Goal: Check status: Check status

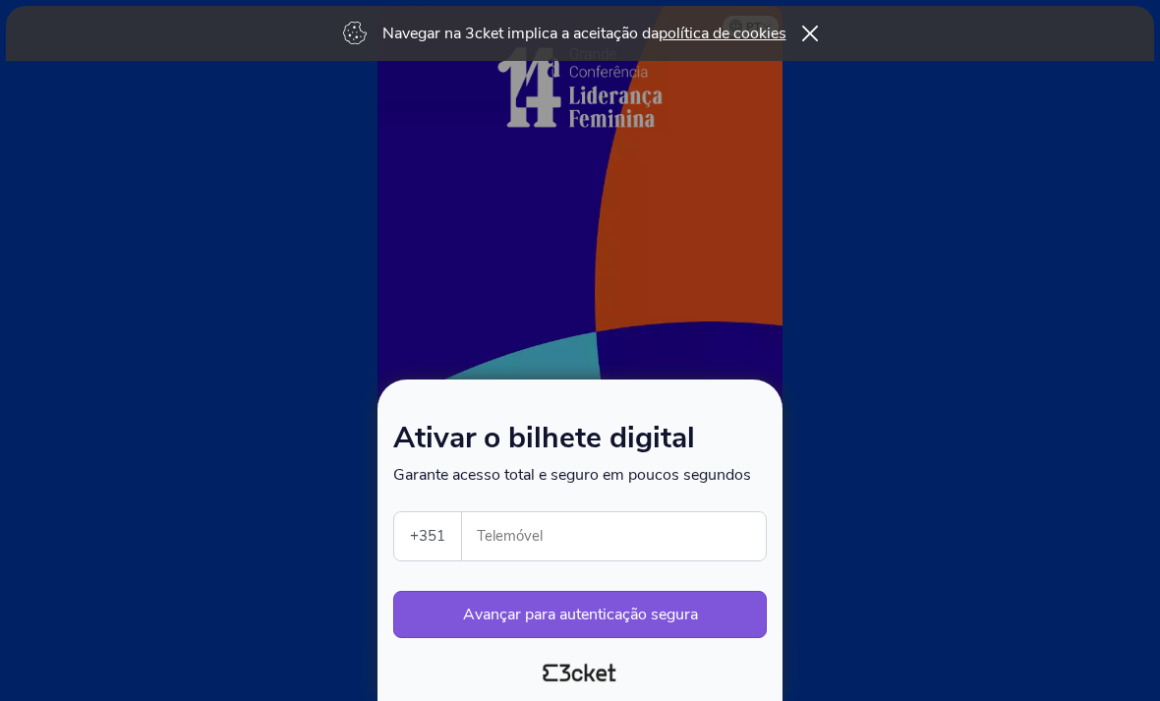
click at [640, 548] on input "Telemóvel" at bounding box center [622, 536] width 288 height 48
type input "931921390"
click at [674, 620] on button "Avançar para autenticação segura" at bounding box center [579, 614] width 373 height 47
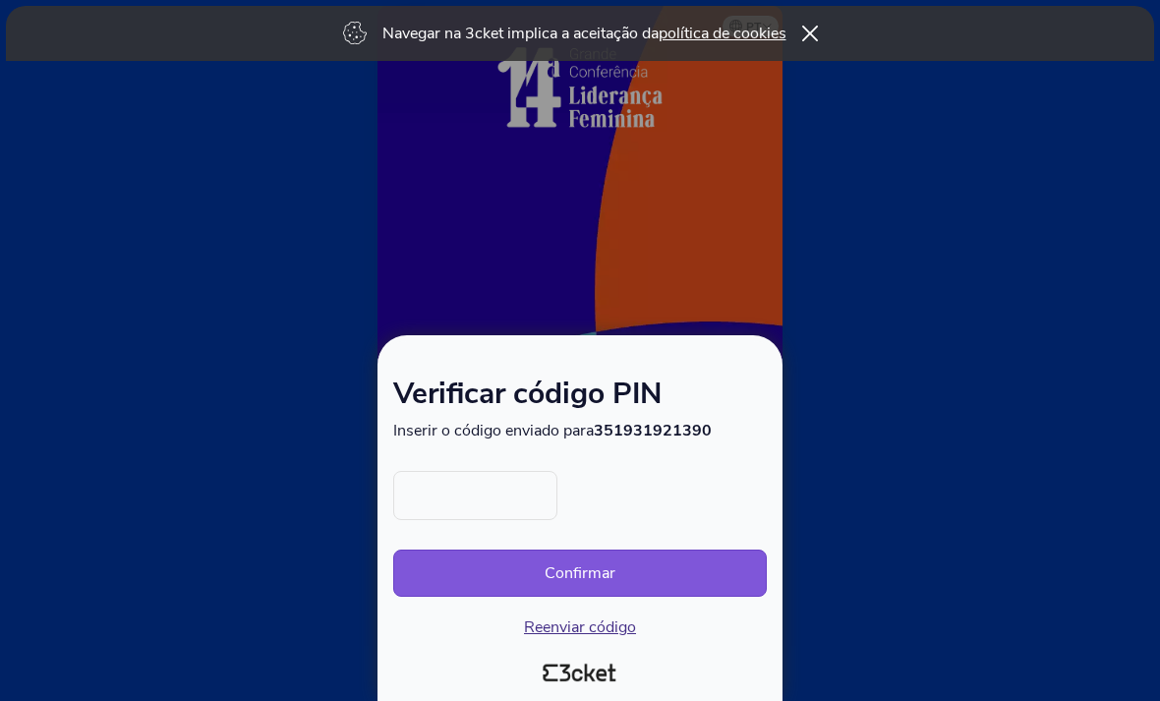
click at [507, 484] on input "text" at bounding box center [475, 495] width 164 height 49
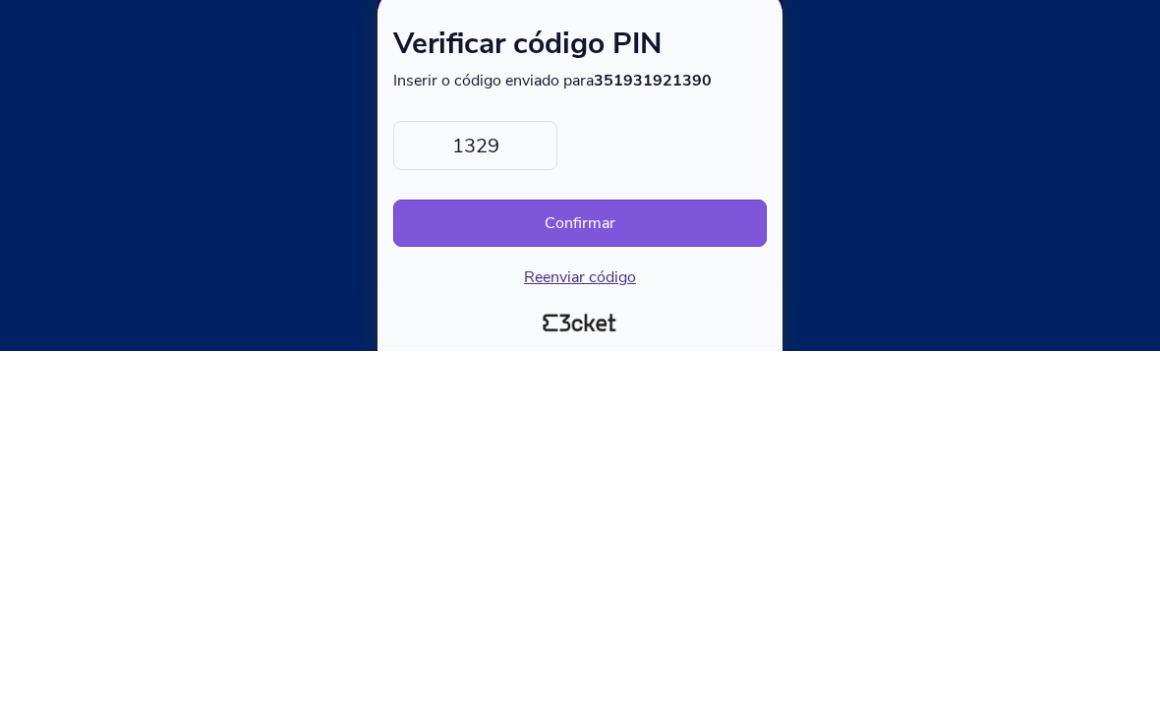
type input "1329"
click at [613, 549] on button "Confirmar" at bounding box center [579, 572] width 373 height 47
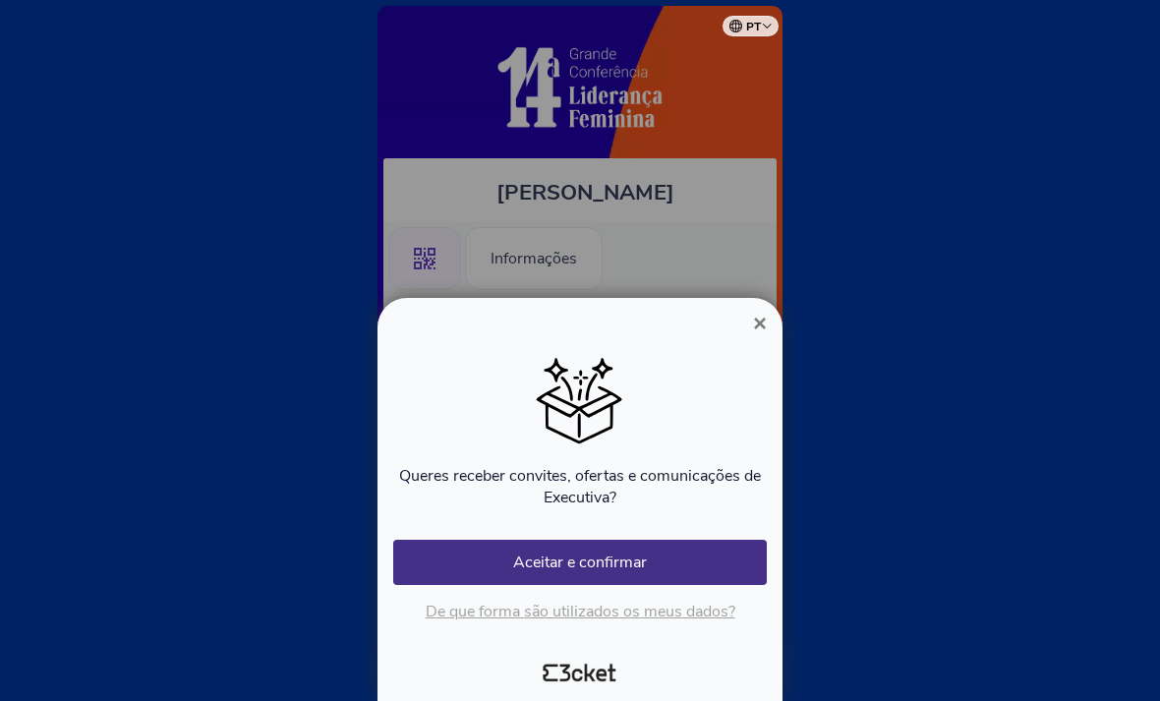
click at [753, 331] on span "×" at bounding box center [760, 323] width 14 height 27
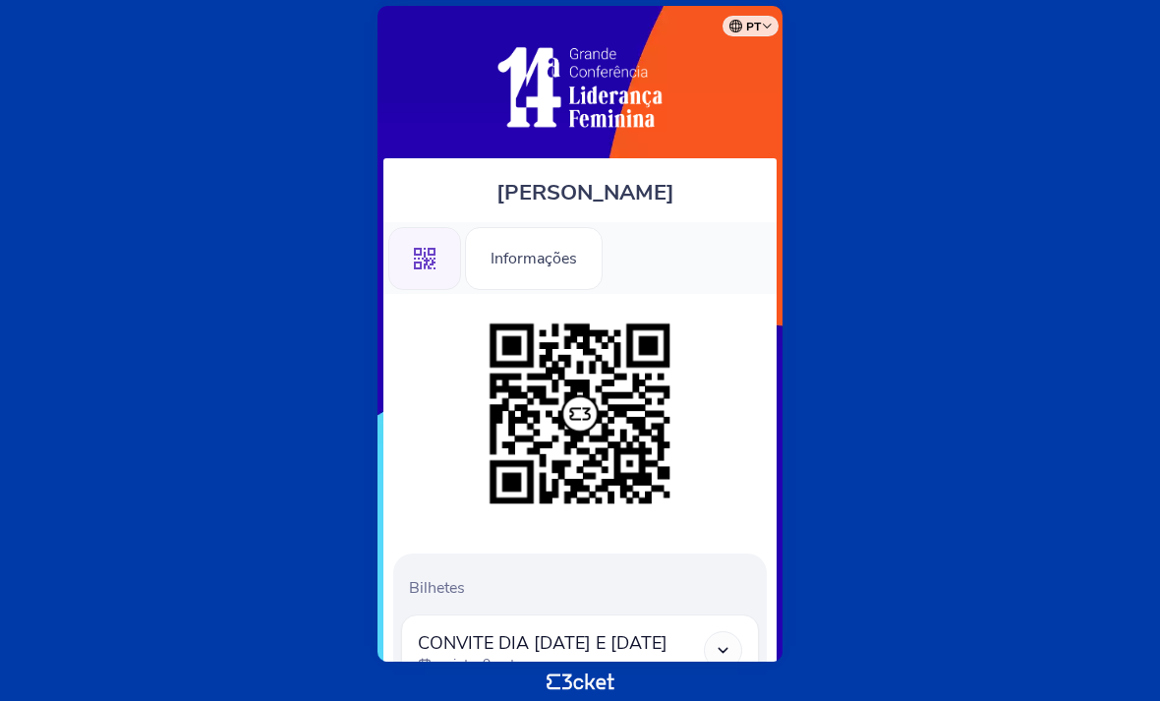
click at [554, 274] on div "Informações" at bounding box center [534, 258] width 138 height 63
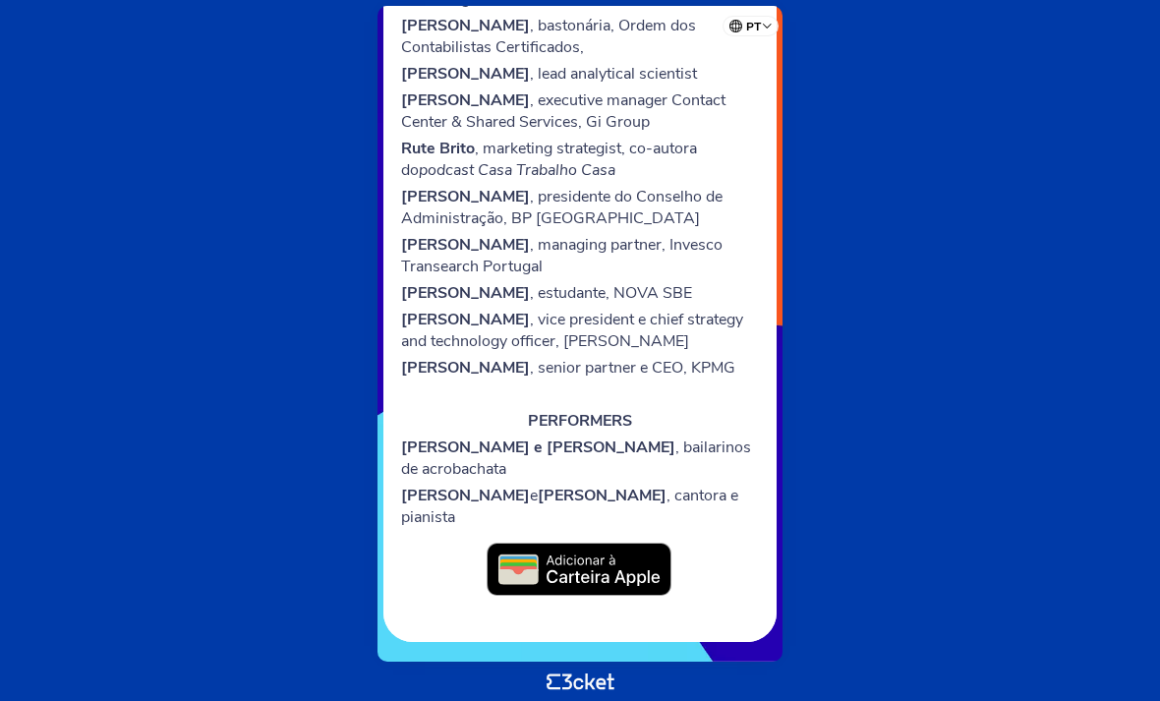
scroll to position [1543, 0]
click at [627, 564] on img at bounding box center [579, 569] width 187 height 55
click at [574, 568] on img at bounding box center [579, 569] width 187 height 55
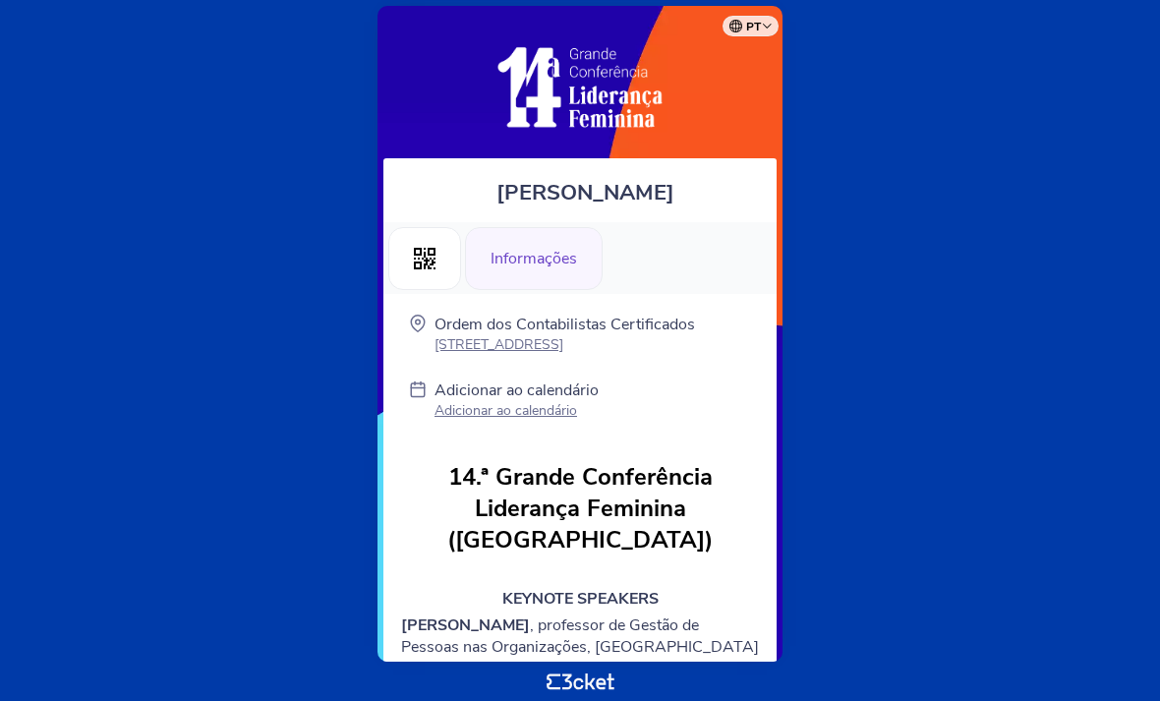
scroll to position [0, 0]
click at [439, 273] on div ".st0{fill-rule:evenodd;clip-rule:evenodd;}" at bounding box center [424, 258] width 73 height 63
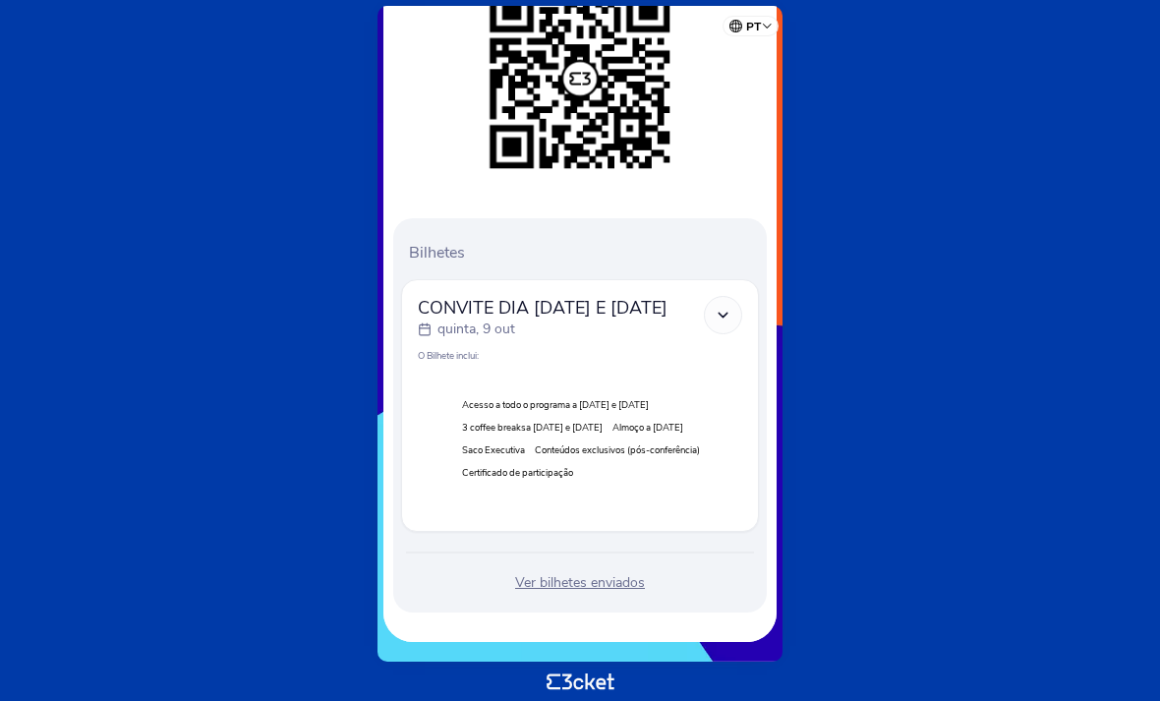
scroll to position [372, 0]
click at [716, 307] on icon at bounding box center [722, 315] width 17 height 17
click at [605, 586] on div "Ver bilhetes enviados" at bounding box center [580, 583] width 358 height 20
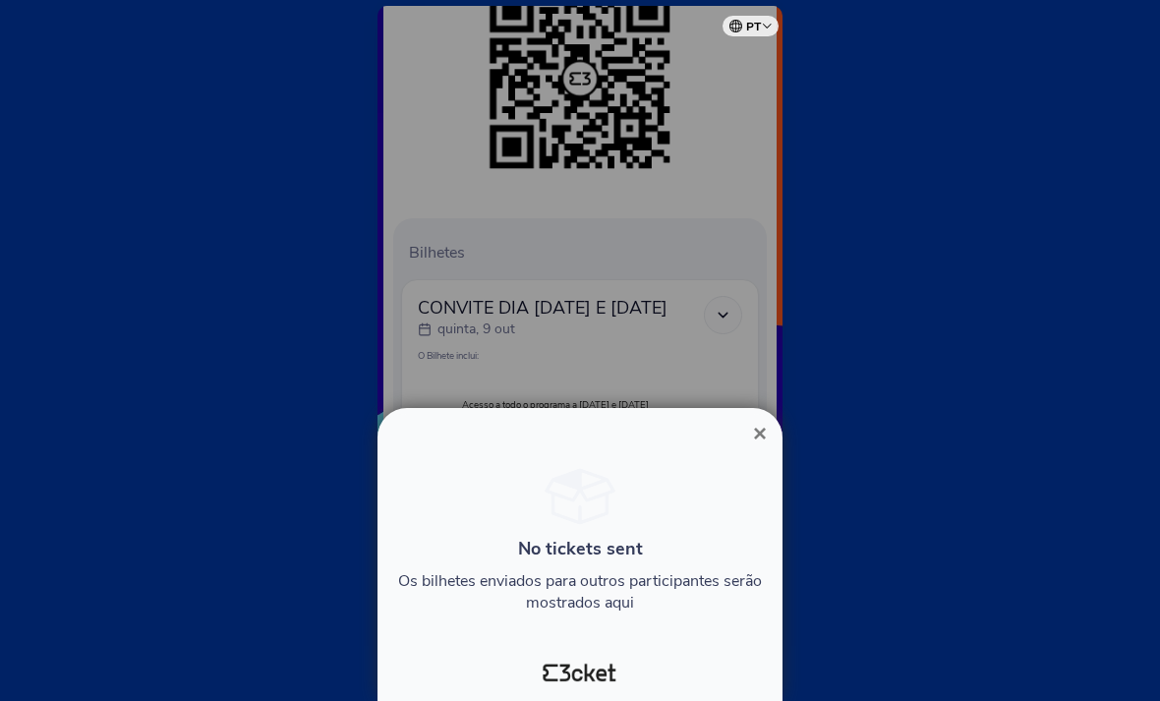
click at [753, 424] on span "×" at bounding box center [760, 433] width 14 height 27
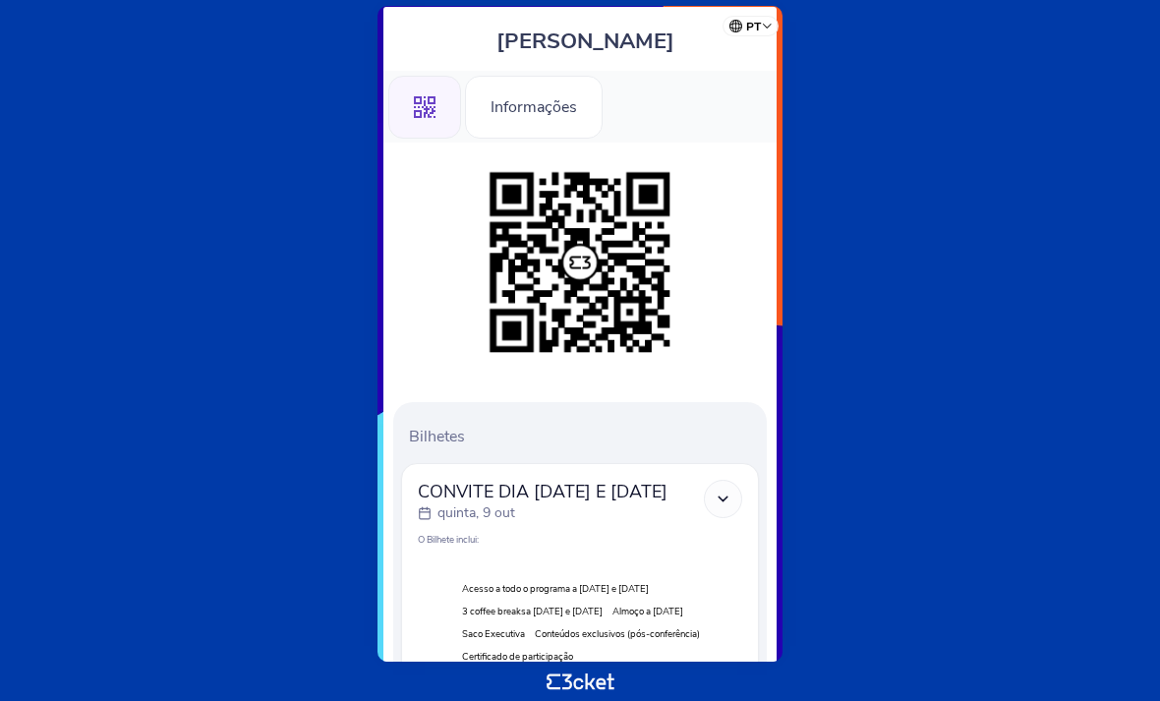
scroll to position [154, 0]
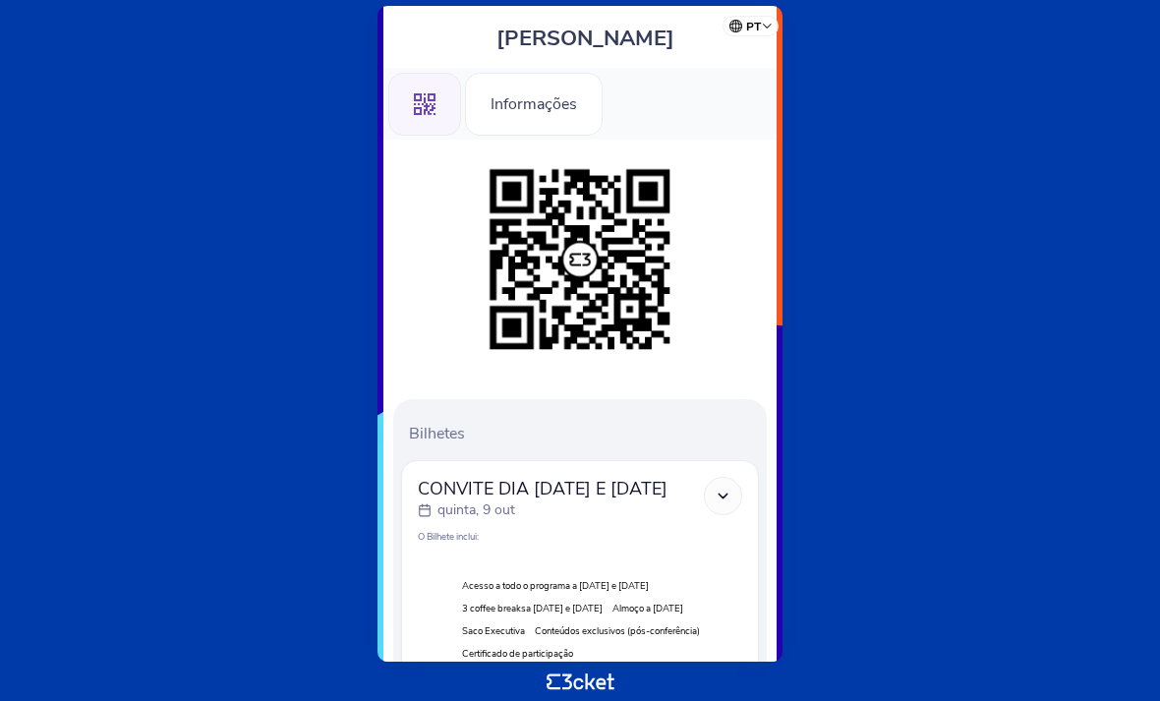
click at [574, 260] on img at bounding box center [580, 259] width 200 height 200
click at [556, 122] on div "Informações" at bounding box center [534, 104] width 138 height 63
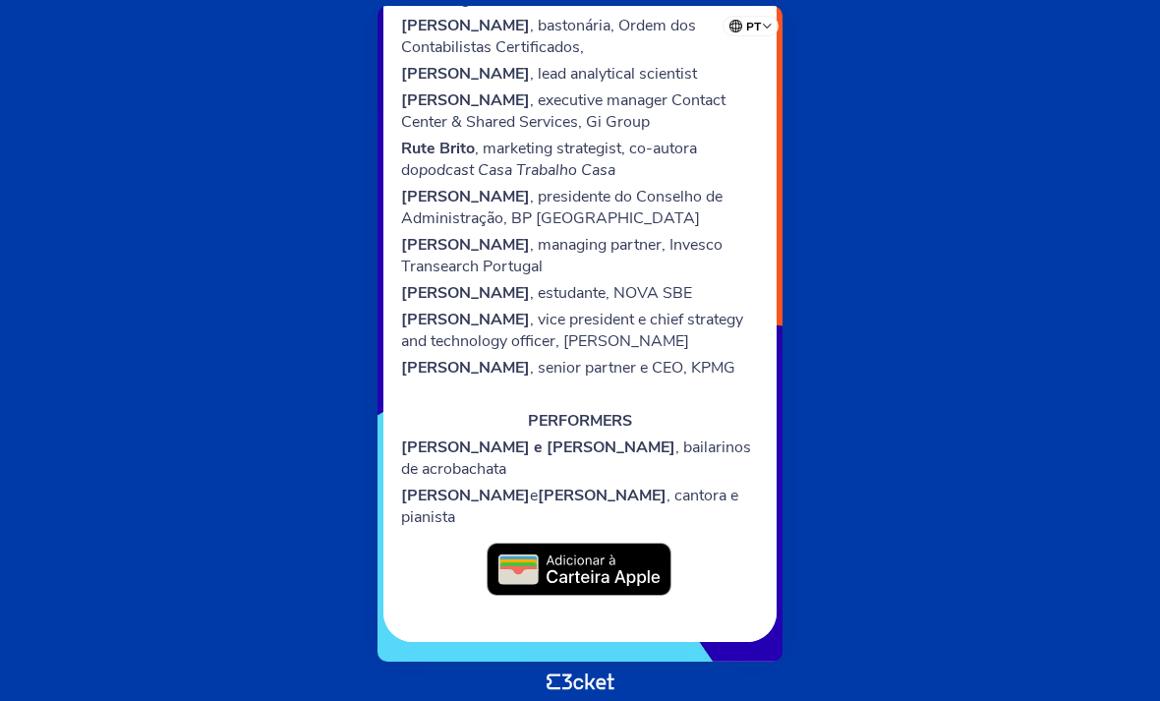
scroll to position [1543, 0]
